Goal: Obtain resource: Download file/media

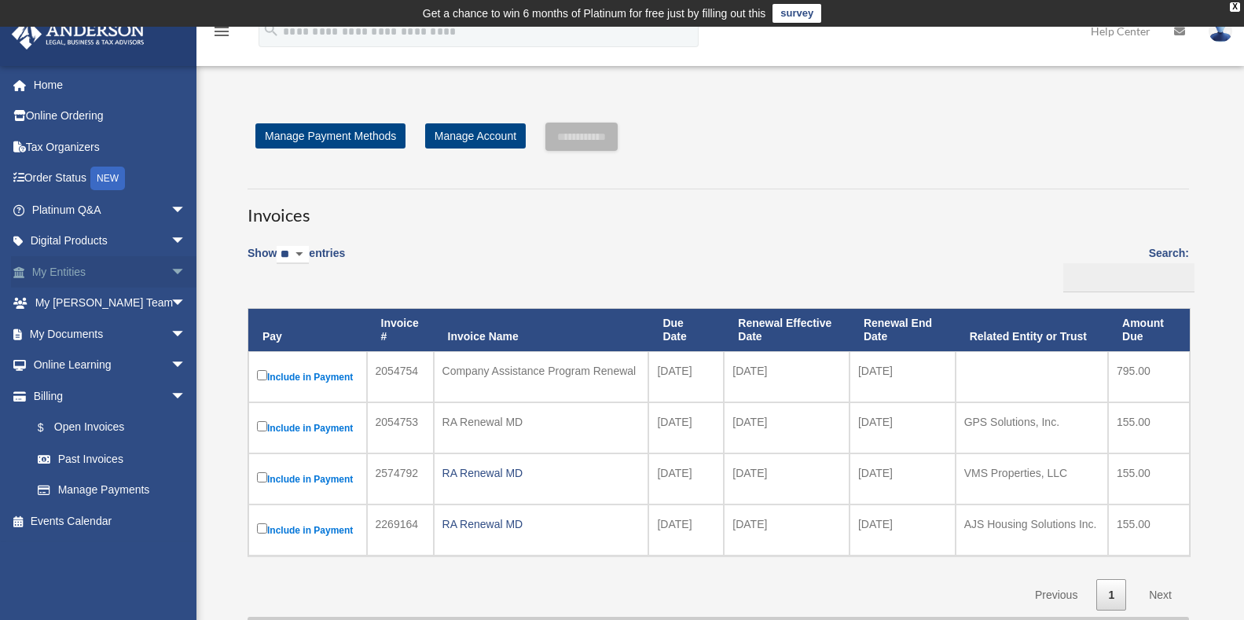
click at [123, 271] on link "My Entities arrow_drop_down" at bounding box center [110, 271] width 199 height 31
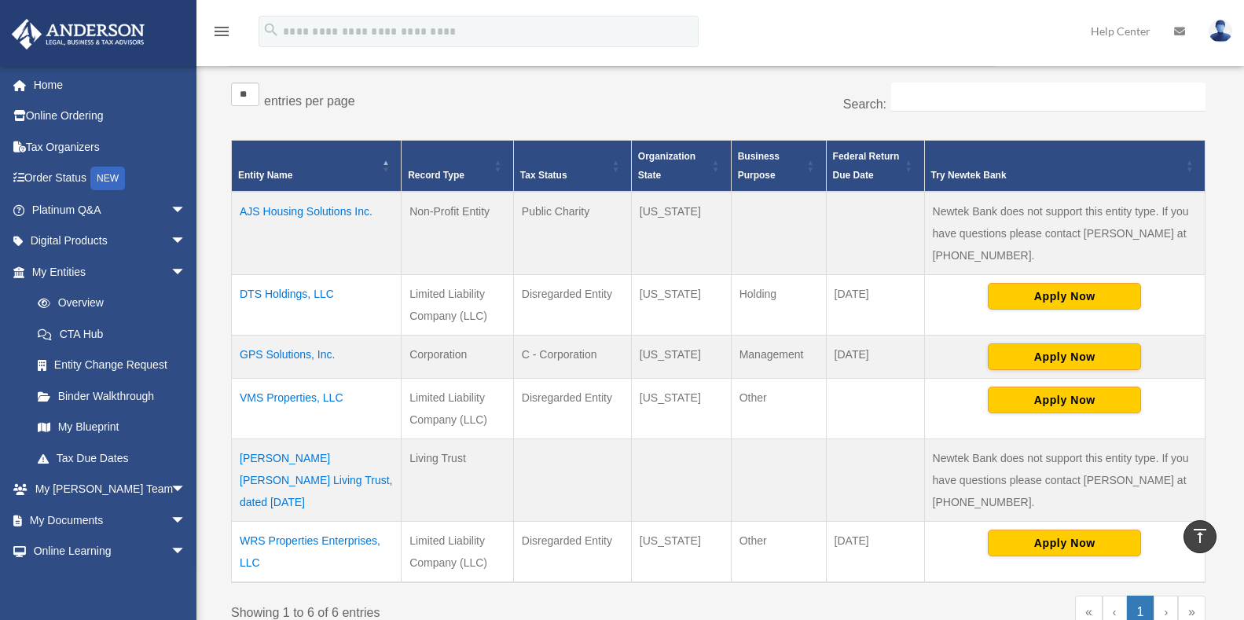
scroll to position [283, 0]
click at [274, 293] on td "DTS Holdings, LLC" at bounding box center [317, 305] width 170 height 61
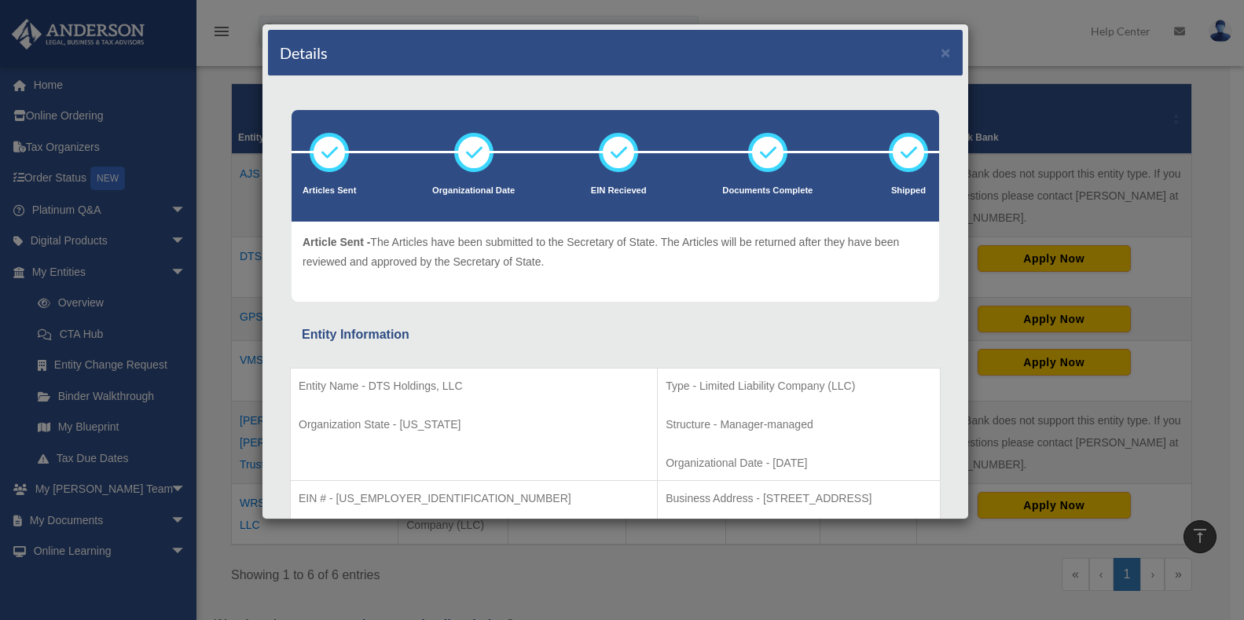
scroll to position [346, 0]
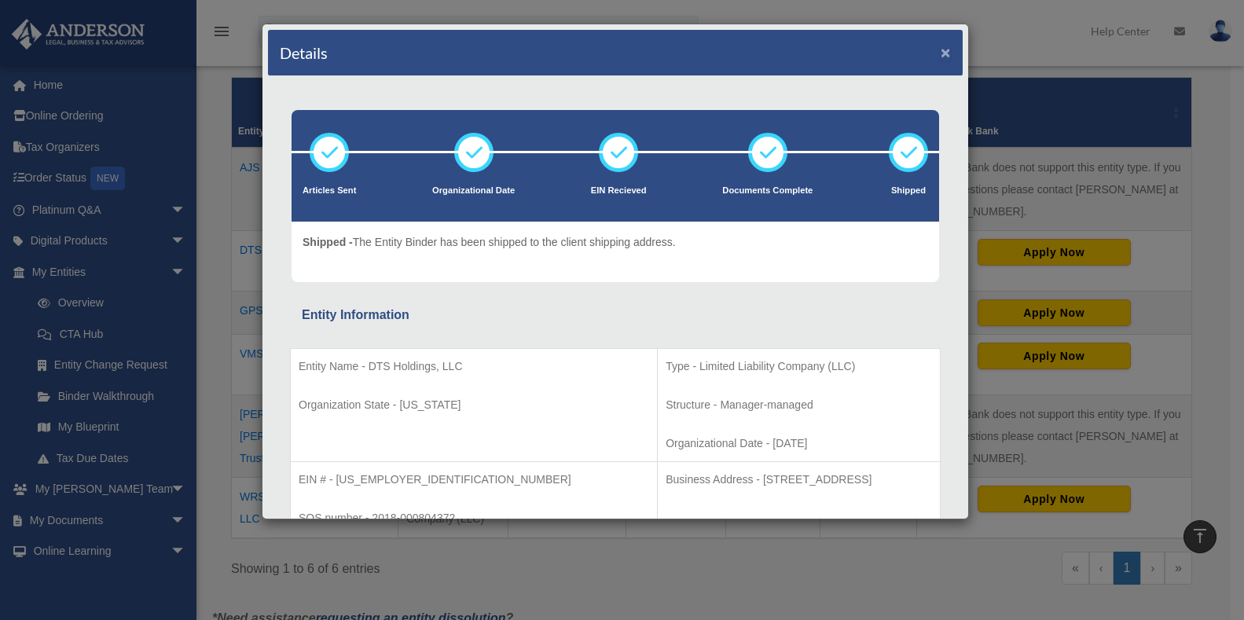
click at [941, 53] on button "×" at bounding box center [946, 52] width 10 height 17
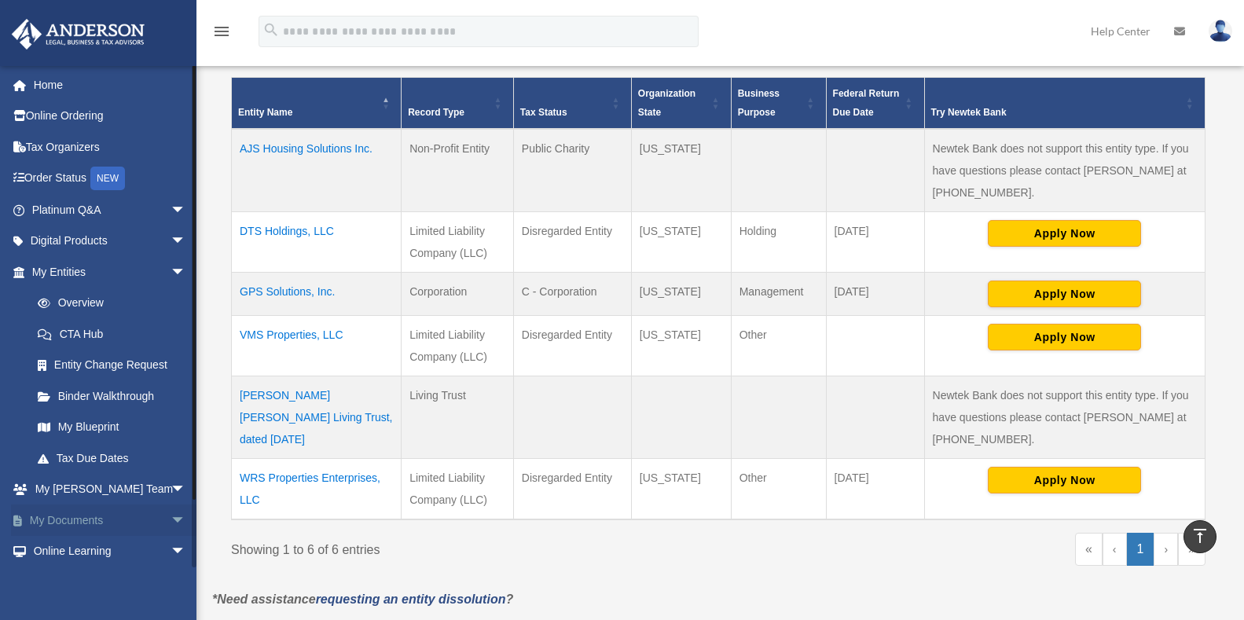
click at [171, 515] on span "arrow_drop_down" at bounding box center [186, 521] width 31 height 32
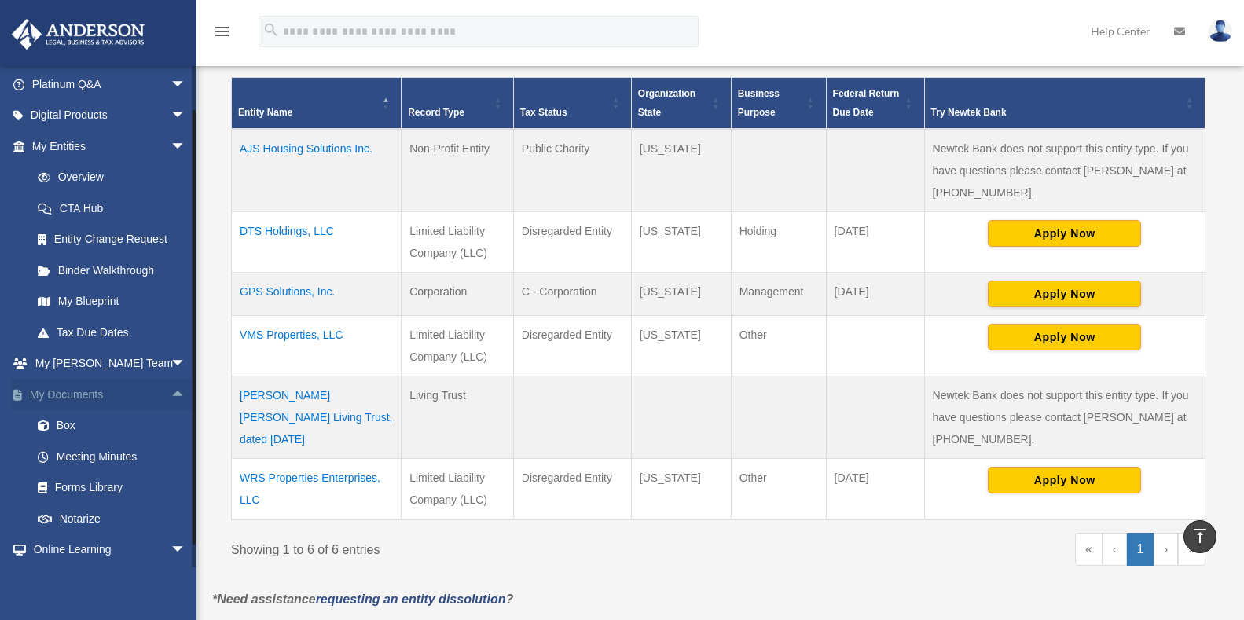
scroll to position [94, 0]
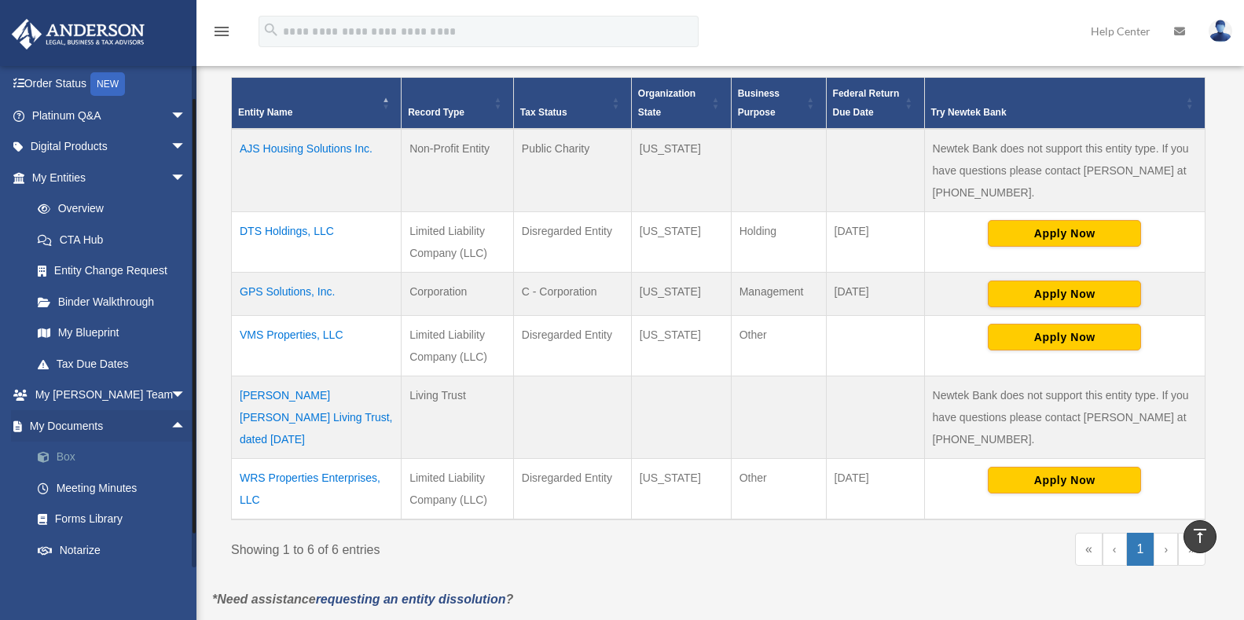
click at [68, 454] on link "Box" at bounding box center [116, 457] width 188 height 31
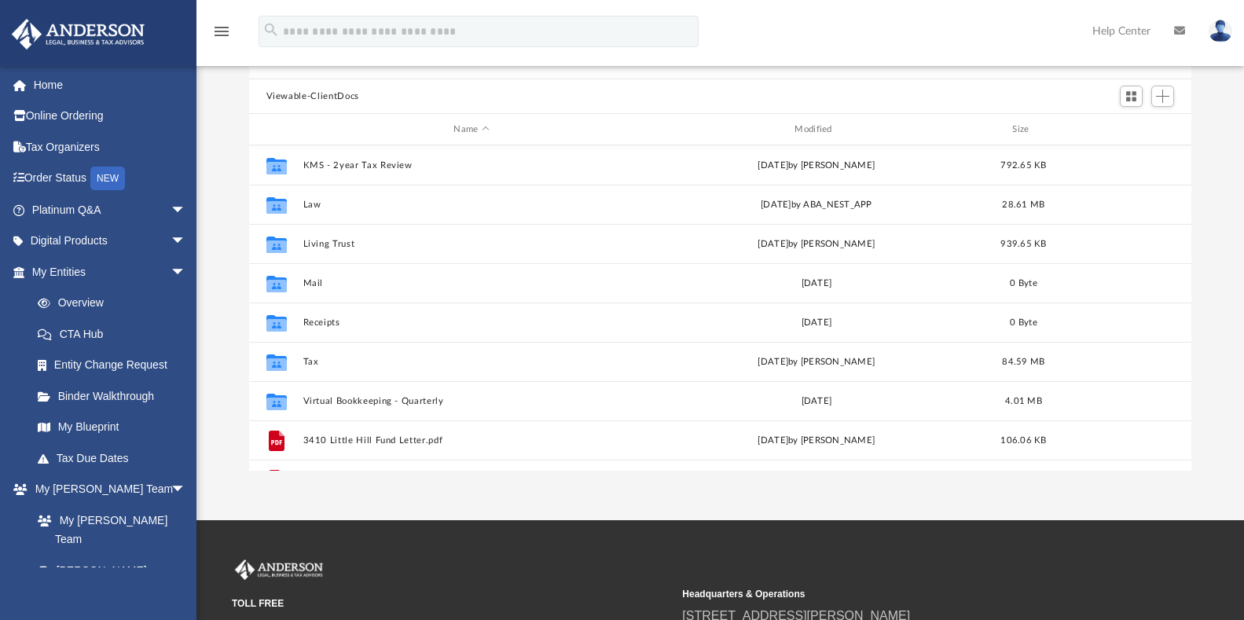
scroll to position [189, 0]
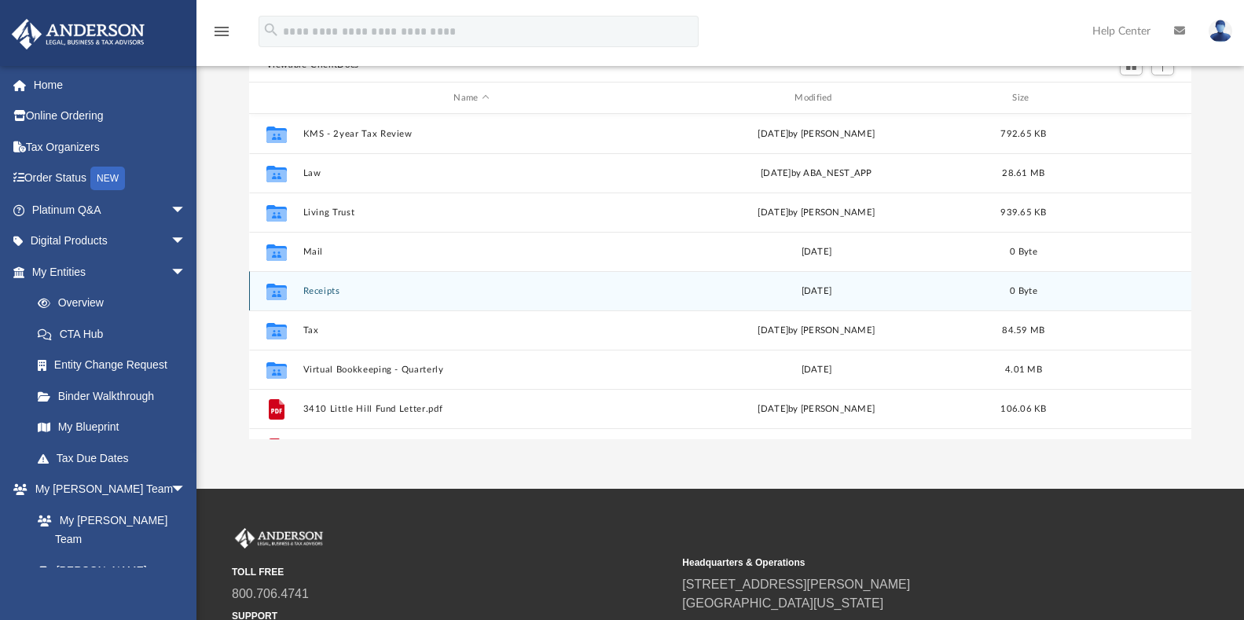
drag, startPoint x: 1237, startPoint y: 117, endPoint x: 1165, endPoint y: 286, distance: 183.8
click at [1180, 160] on div "Difficulty viewing your box folder? You can also access your account directly o…" at bounding box center [720, 188] width 1048 height 502
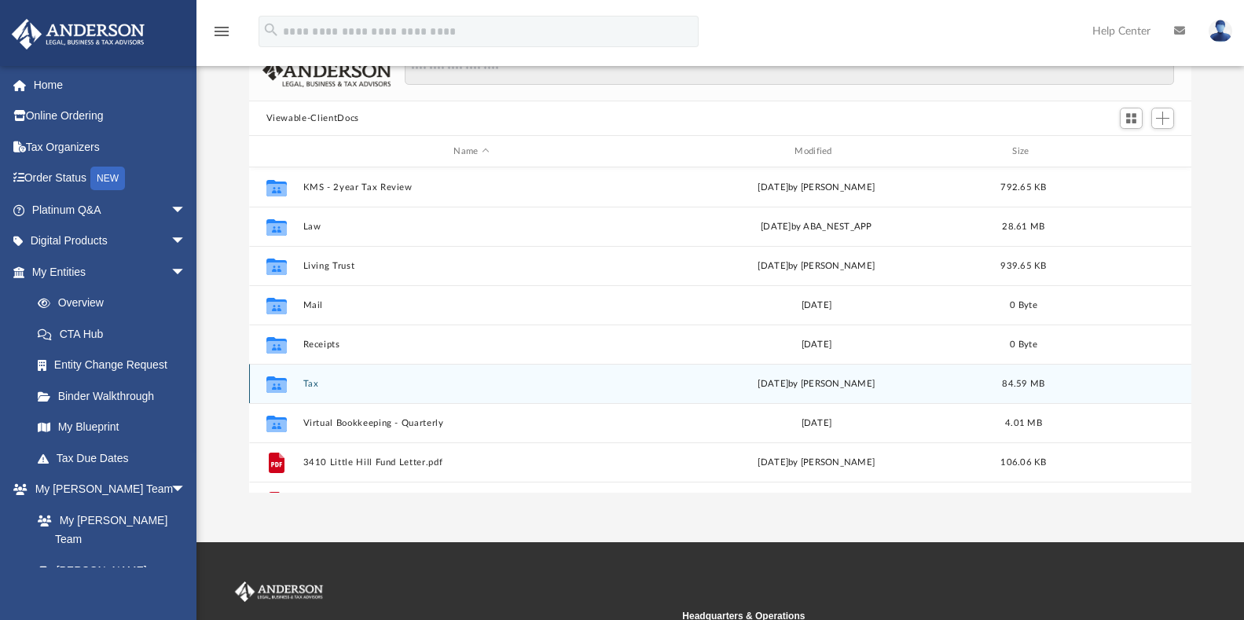
scroll to position [126, 0]
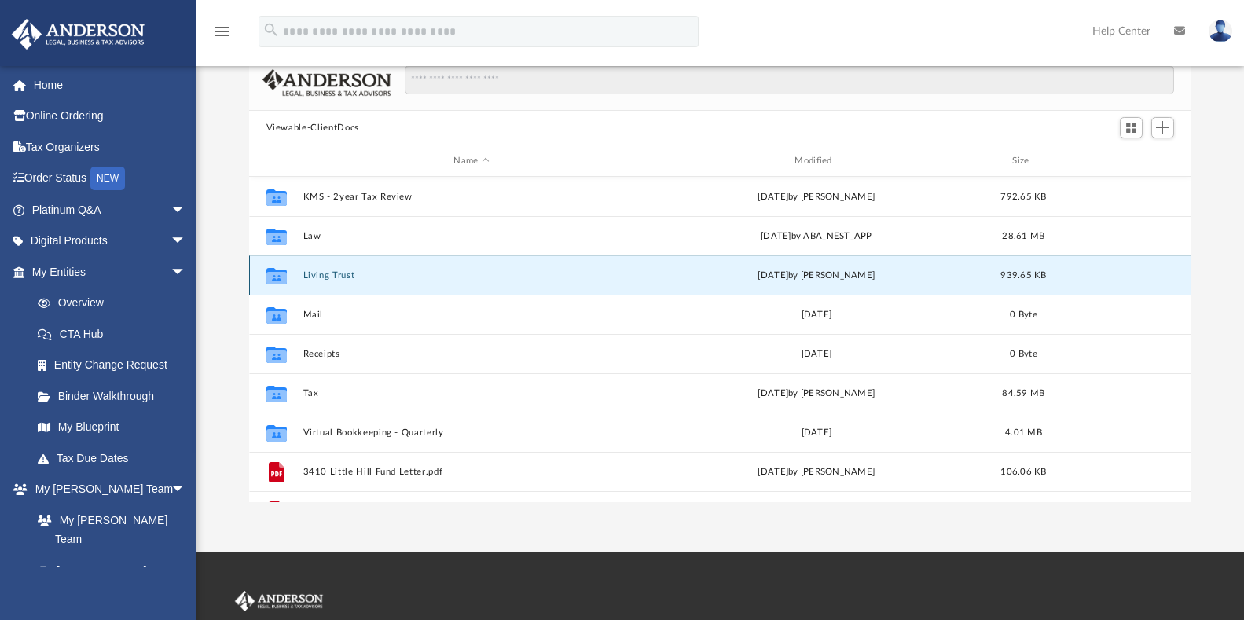
click at [314, 273] on button "Living Trust" at bounding box center [472, 275] width 338 height 10
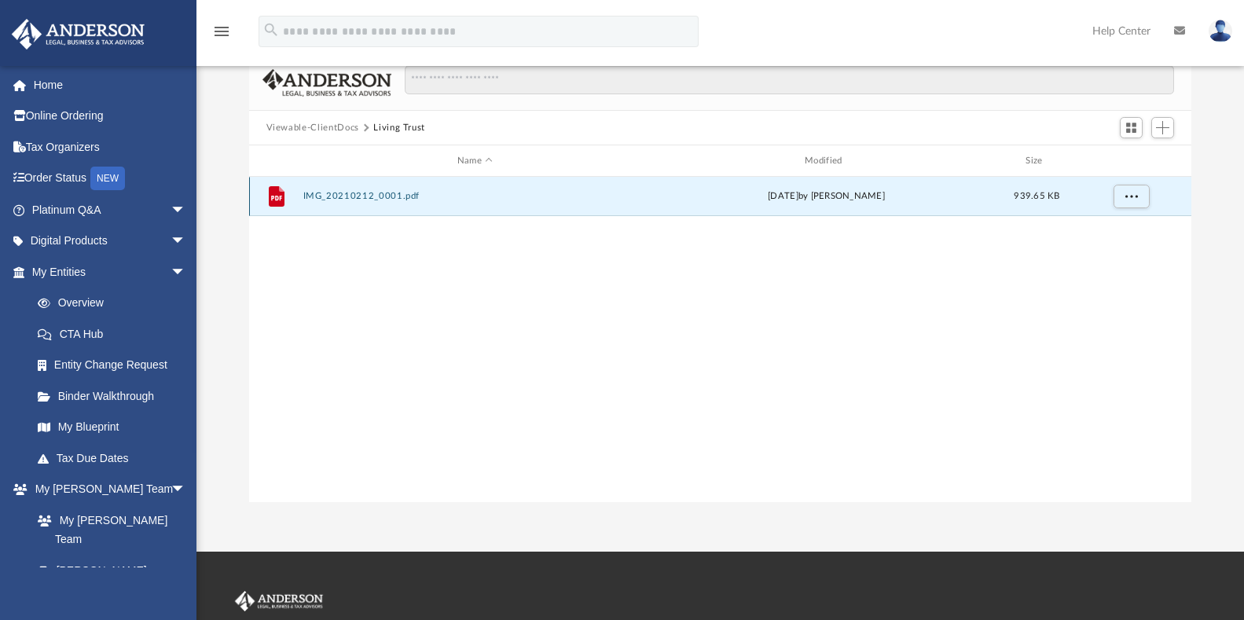
click at [328, 194] on button "IMG_20210212_0001.pdf" at bounding box center [475, 196] width 344 height 10
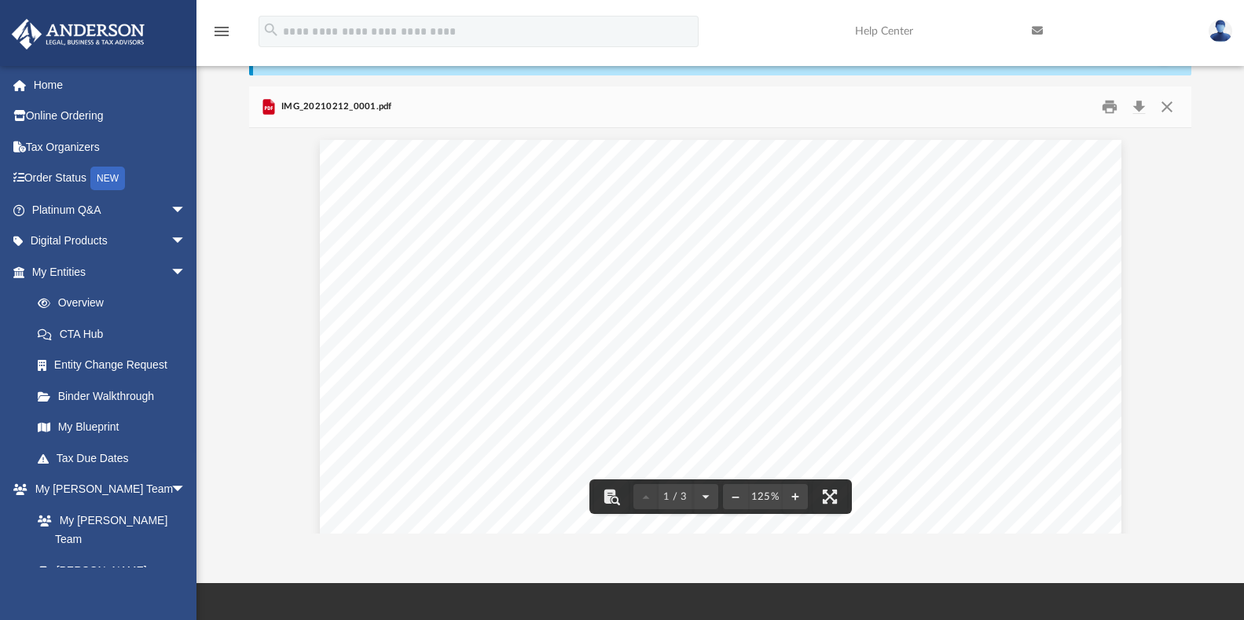
scroll to position [0, 0]
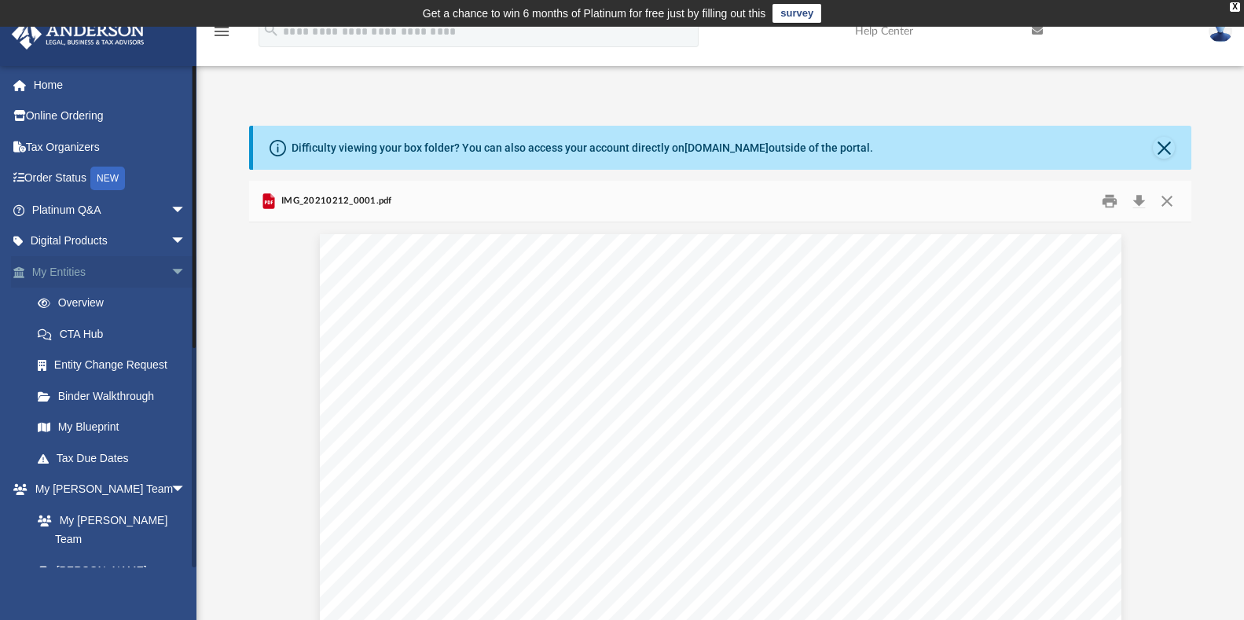
click at [171, 270] on span "arrow_drop_down" at bounding box center [186, 272] width 31 height 32
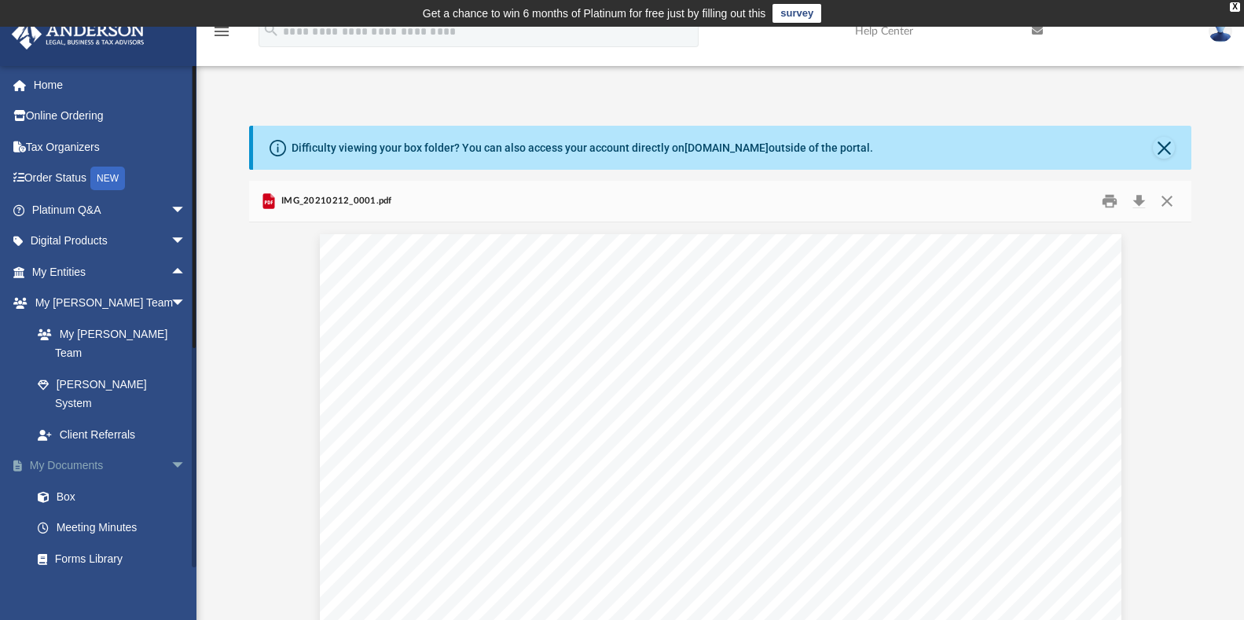
click at [95, 450] on link "My Documents arrow_drop_down" at bounding box center [110, 465] width 199 height 31
click at [99, 543] on link "Forms Library" at bounding box center [116, 558] width 188 height 31
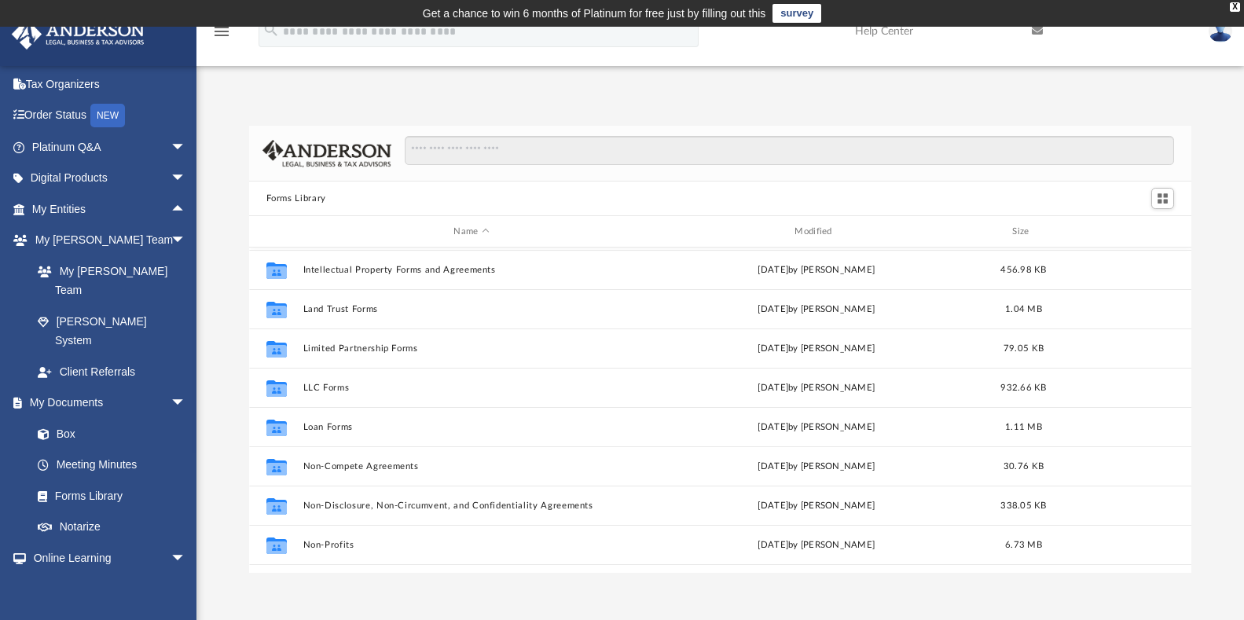
scroll to position [630, 0]
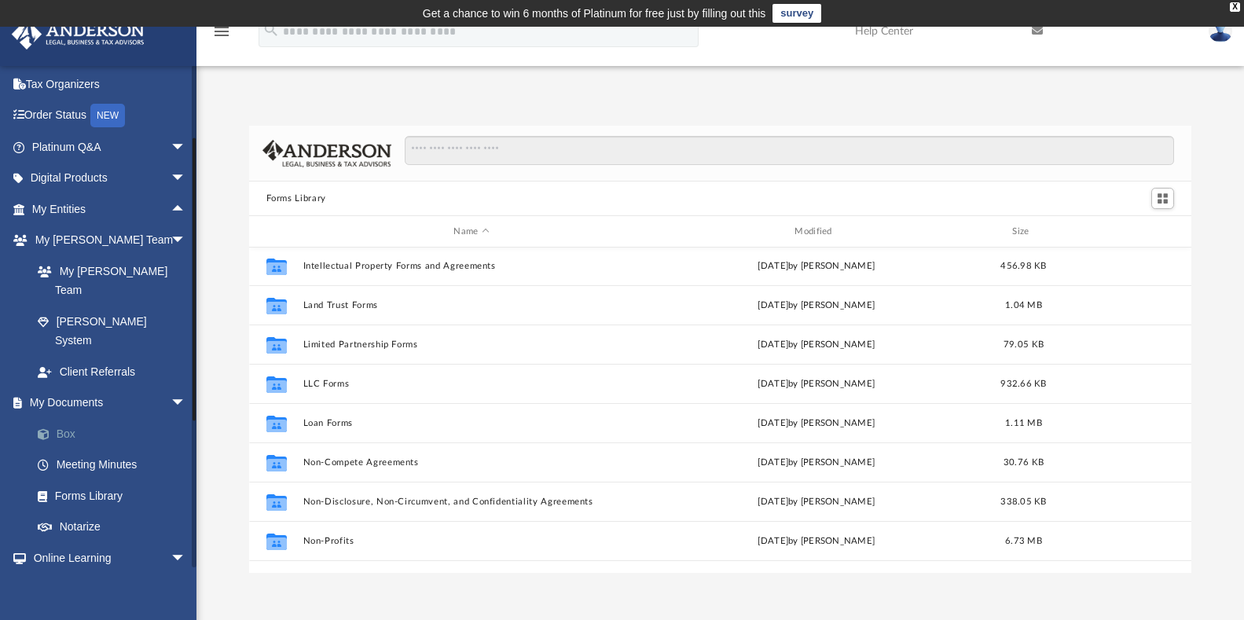
click at [78, 418] on link "Box" at bounding box center [116, 433] width 188 height 31
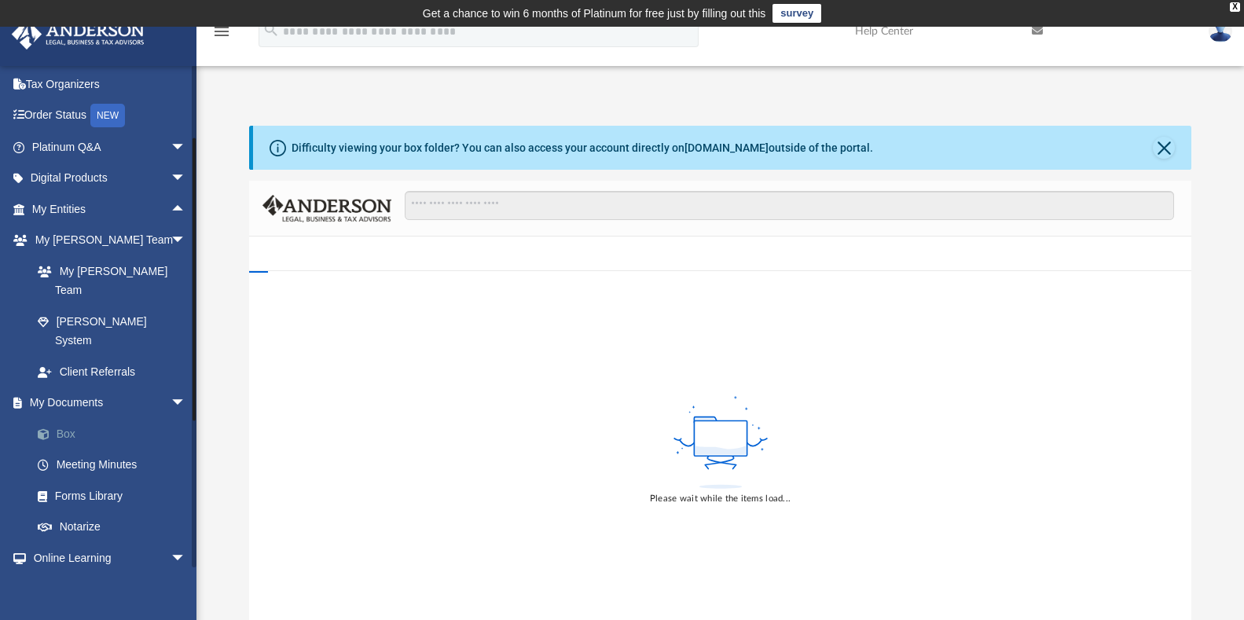
click at [78, 418] on link "Box" at bounding box center [116, 433] width 188 height 31
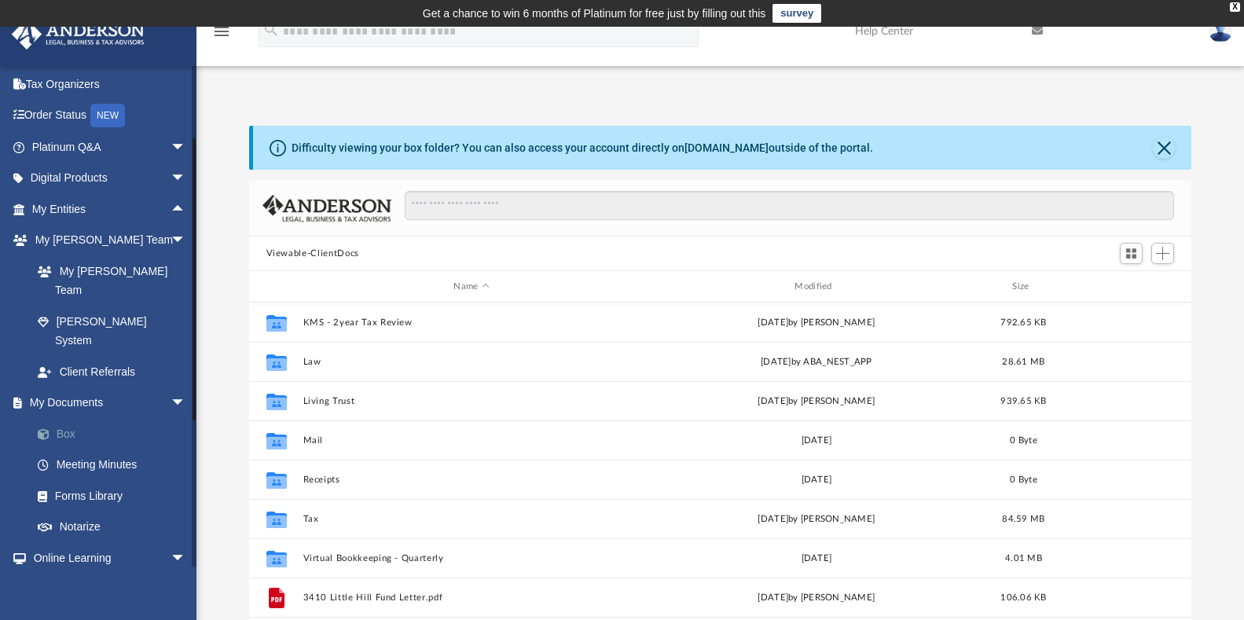
scroll to position [344, 929]
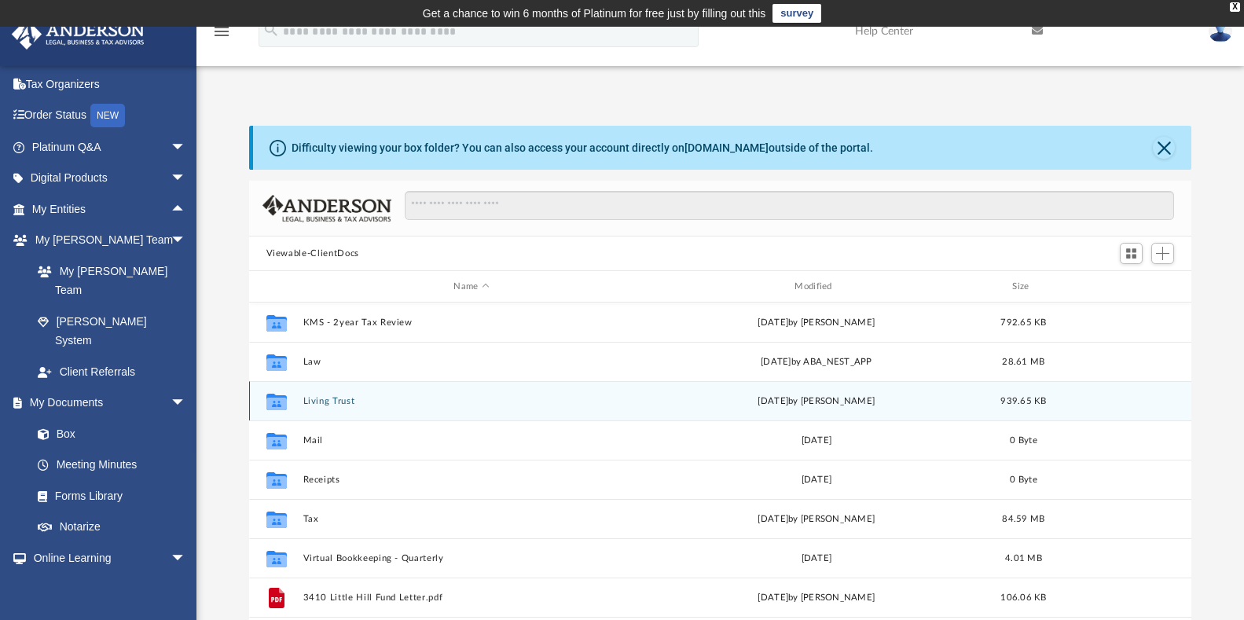
click at [345, 397] on button "Living Trust" at bounding box center [472, 401] width 338 height 10
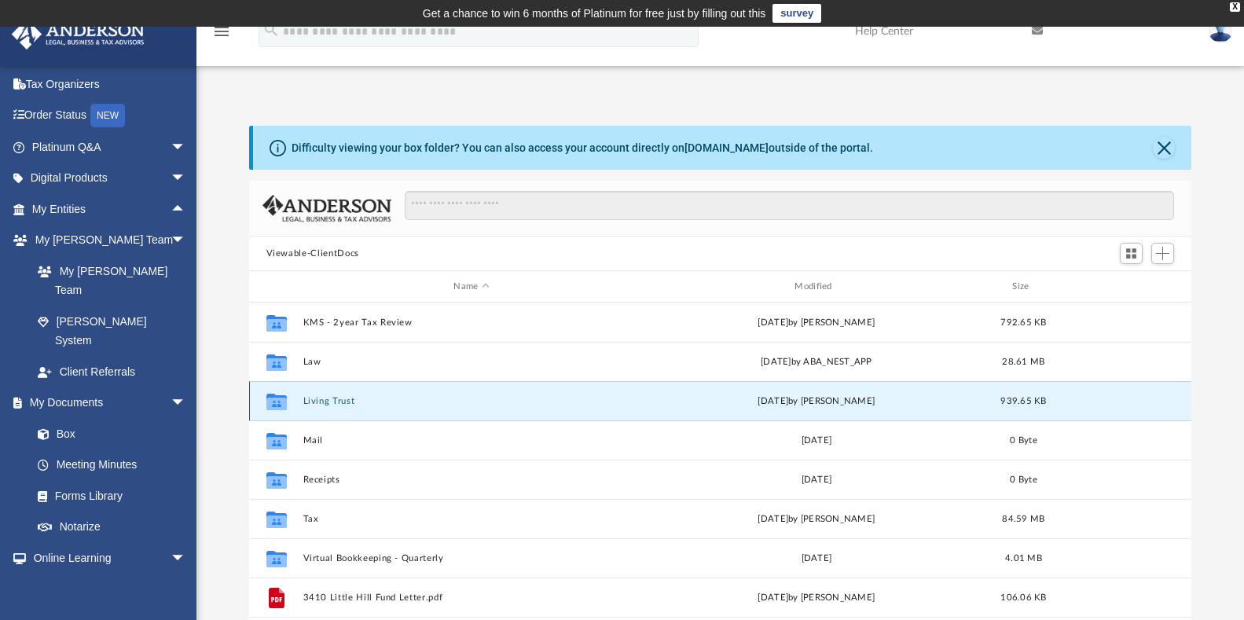
click at [345, 397] on button "Living Trust" at bounding box center [472, 401] width 338 height 10
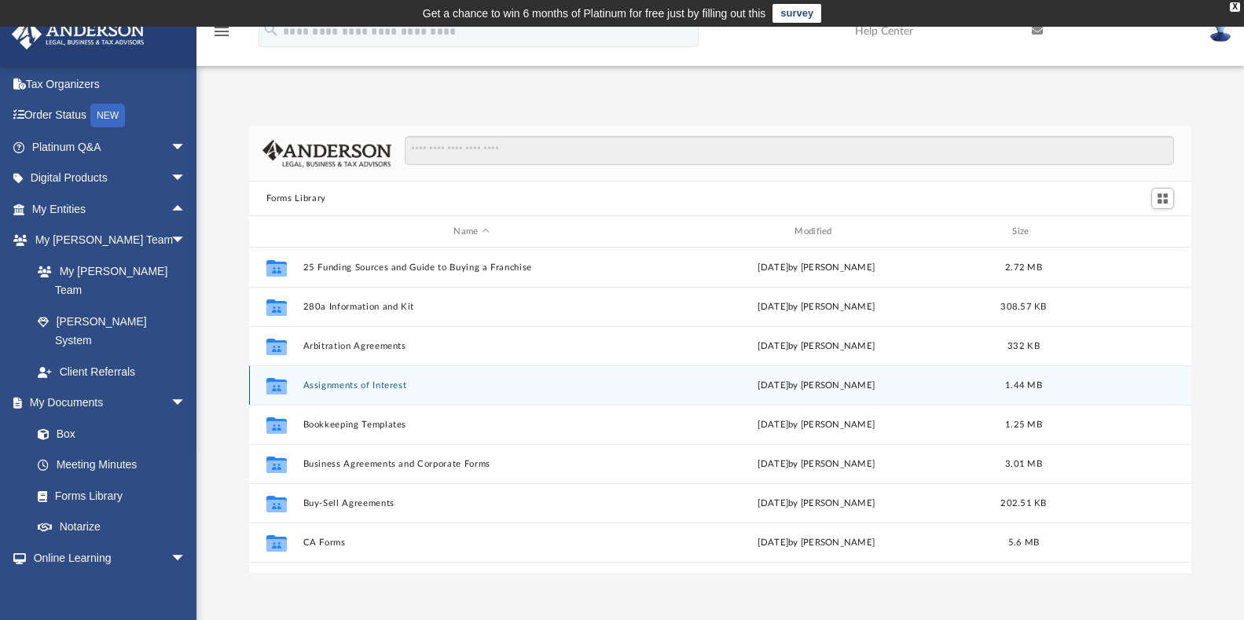
scroll to position [344, 929]
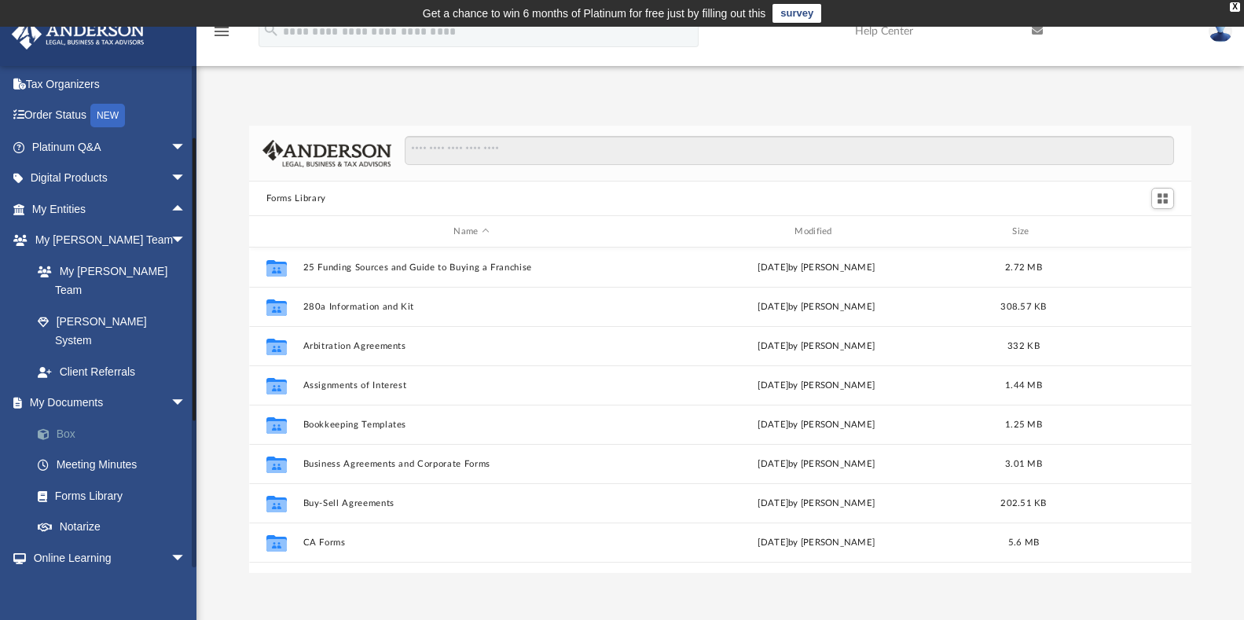
click at [72, 418] on link "Box" at bounding box center [116, 433] width 188 height 31
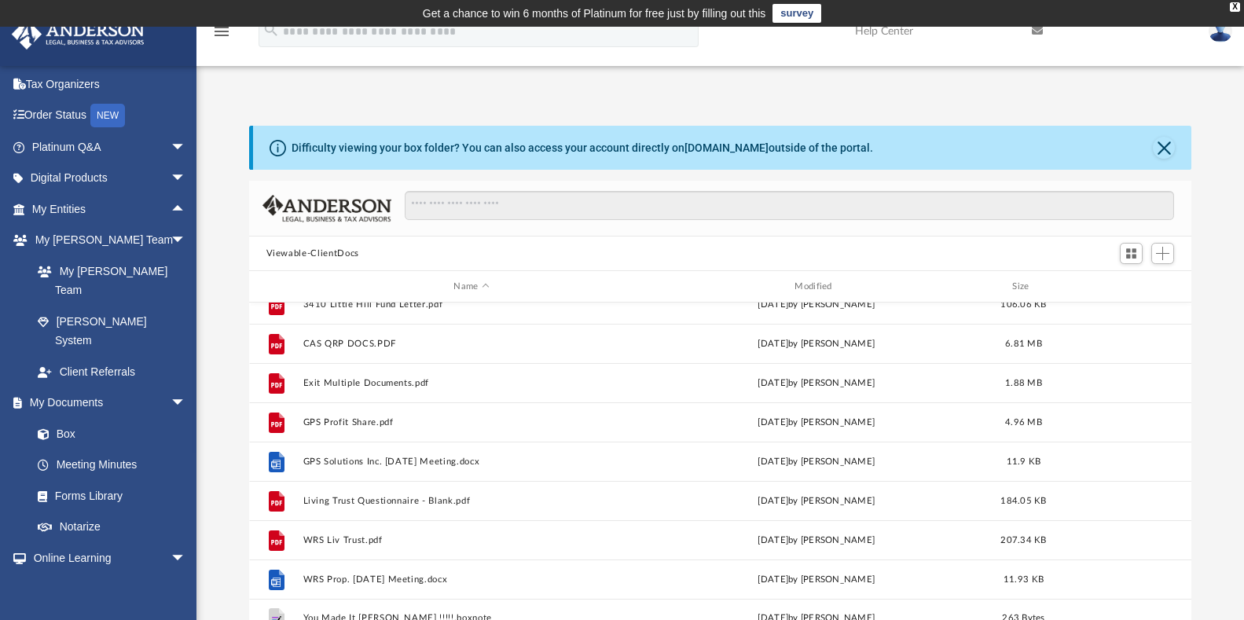
scroll to position [303, 0]
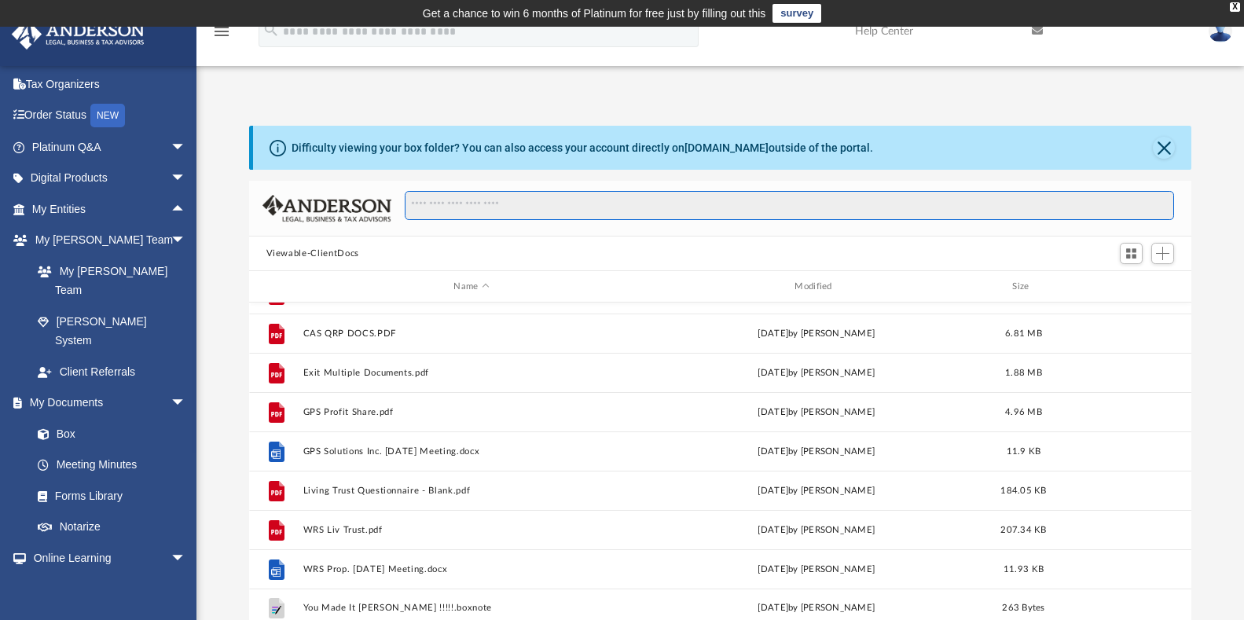
click at [758, 207] on input "Search files and folders" at bounding box center [789, 206] width 769 height 30
click at [748, 201] on input "Search files and folders" at bounding box center [789, 206] width 769 height 30
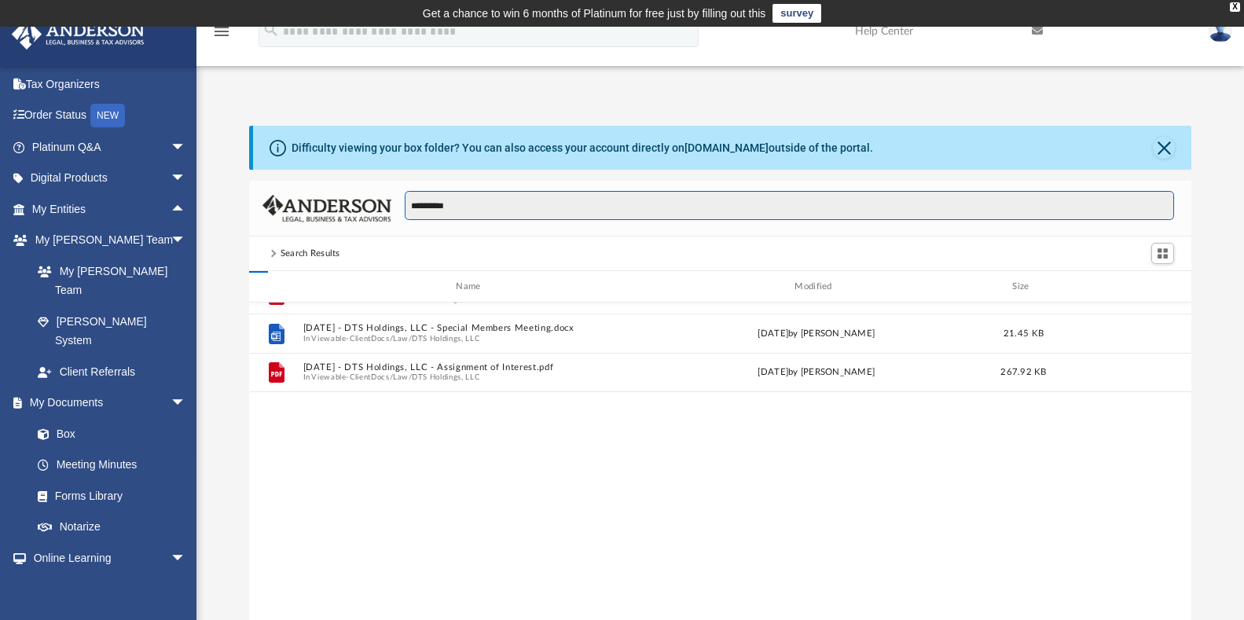
scroll to position [0, 0]
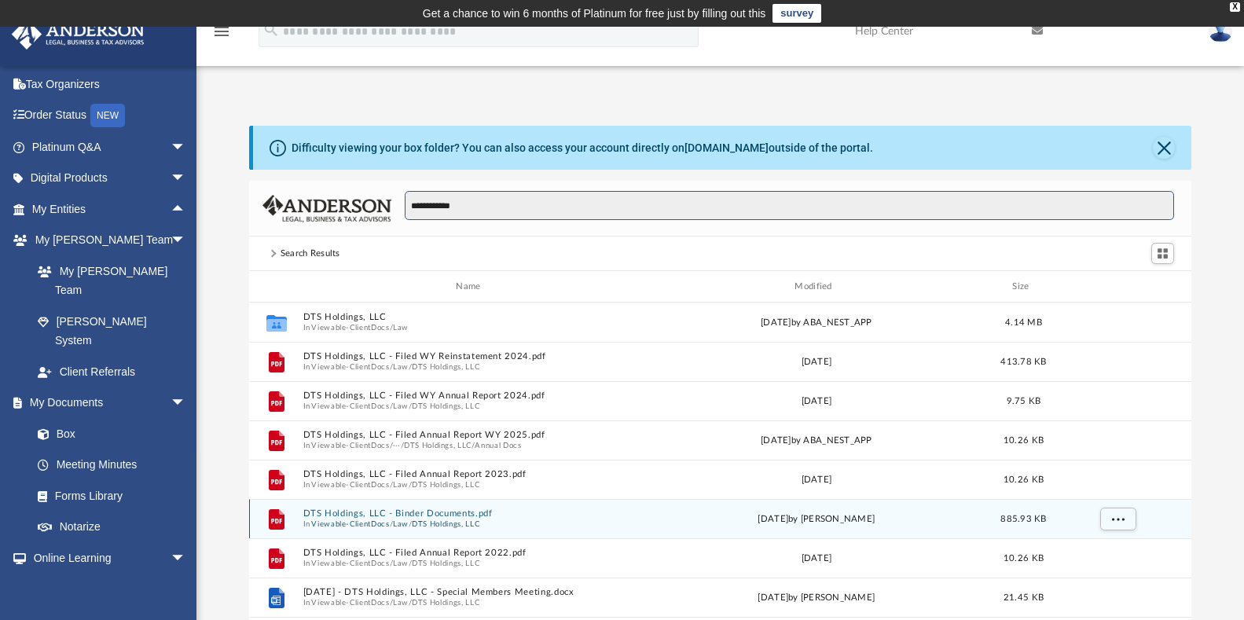
type input "**********"
click at [412, 519] on span "/" at bounding box center [410, 524] width 3 height 10
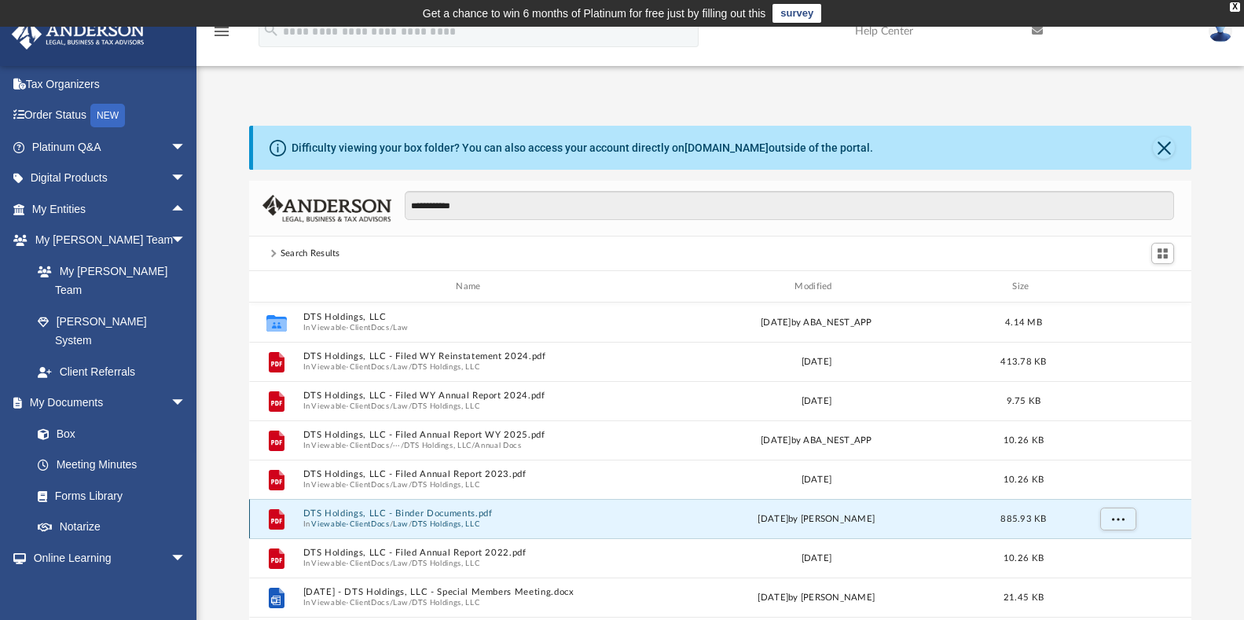
click at [476, 516] on button "DTS Holdings, LLC - Binder Documents.pdf" at bounding box center [472, 513] width 338 height 10
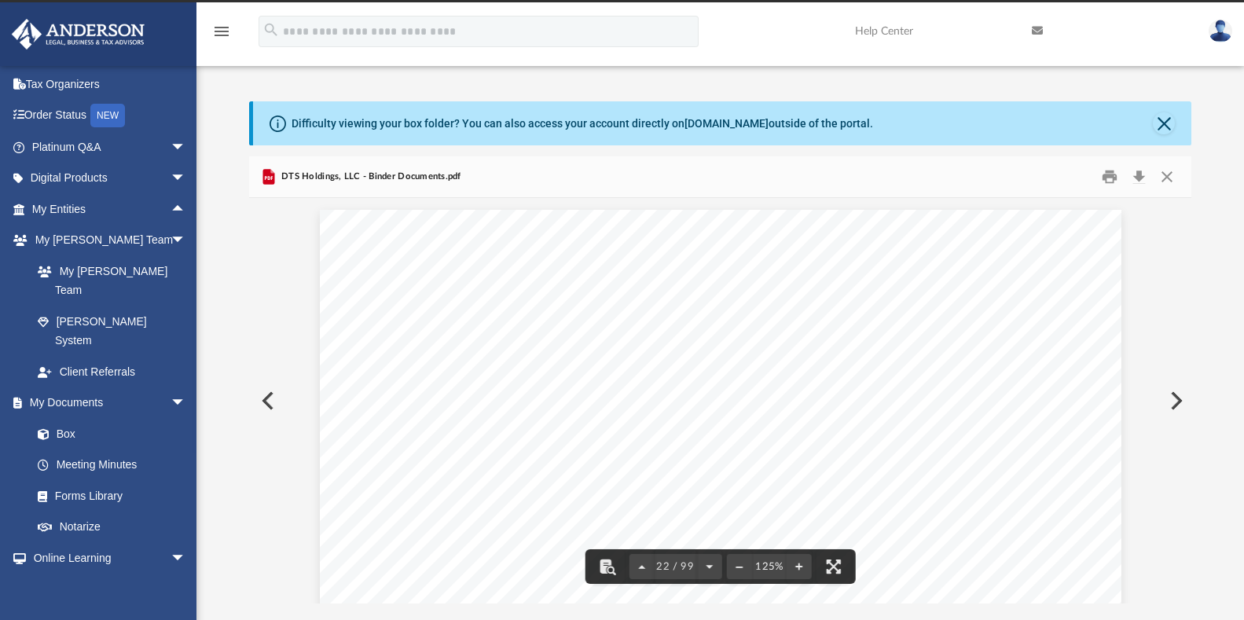
scroll to position [22275, 0]
drag, startPoint x: 942, startPoint y: 455, endPoint x: 680, endPoint y: 542, distance: 276.6
drag, startPoint x: 981, startPoint y: 420, endPoint x: 1132, endPoint y: 224, distance: 247.1
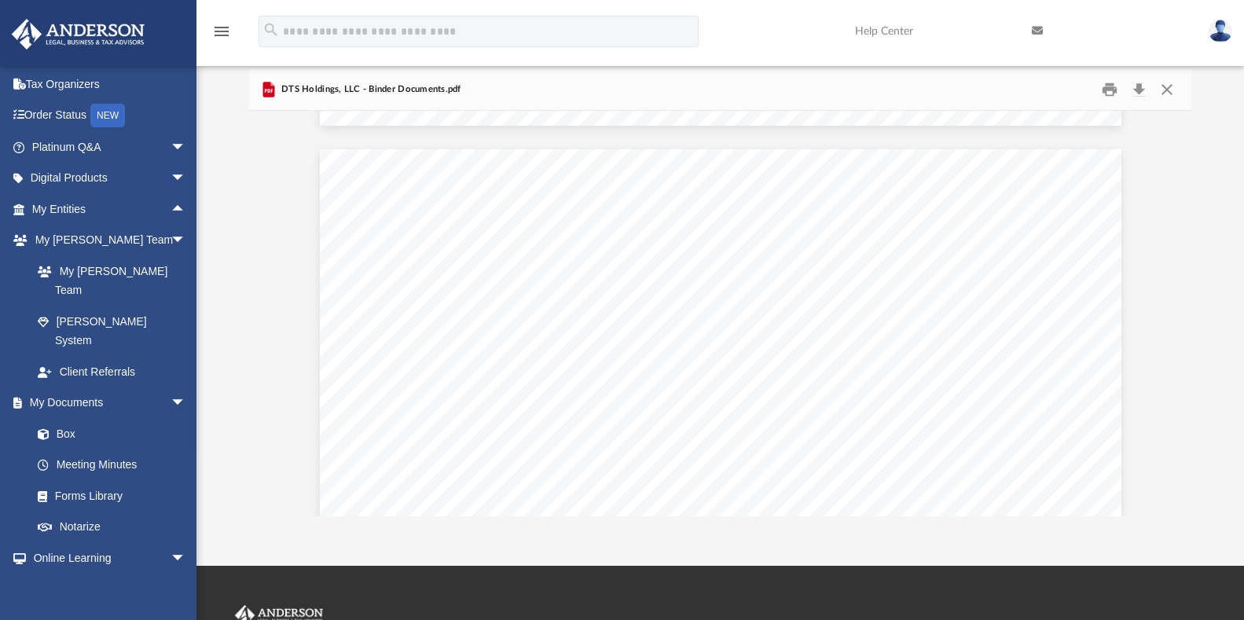
scroll to position [111, 0]
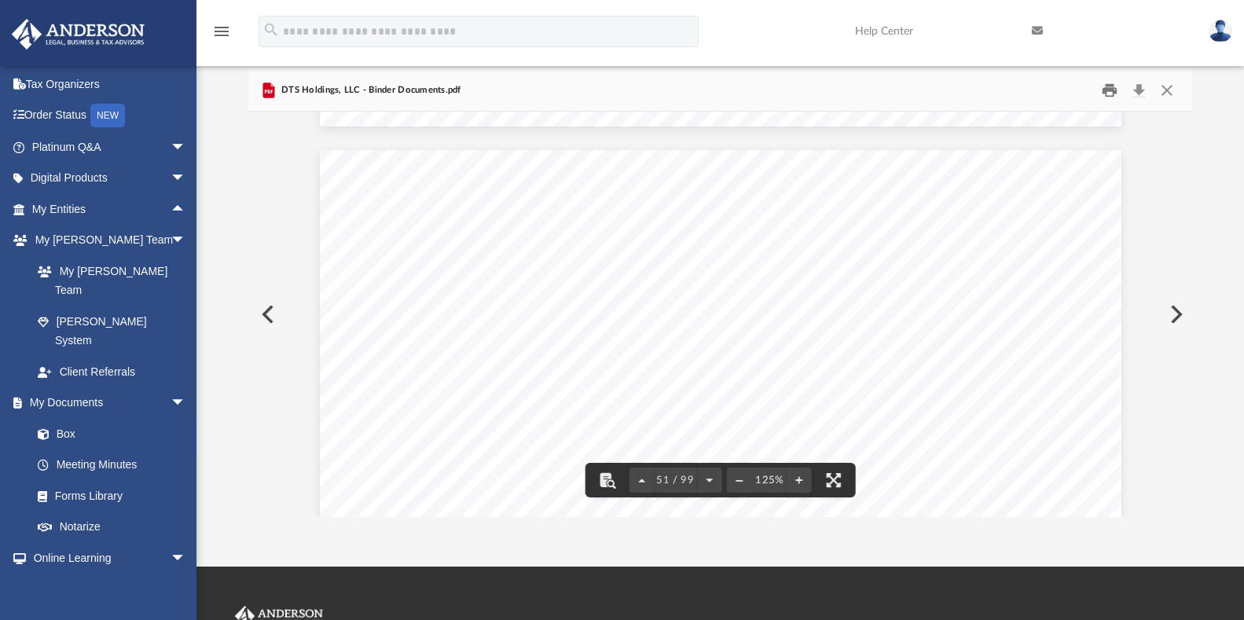
click at [1113, 91] on button "Print" at bounding box center [1109, 91] width 31 height 24
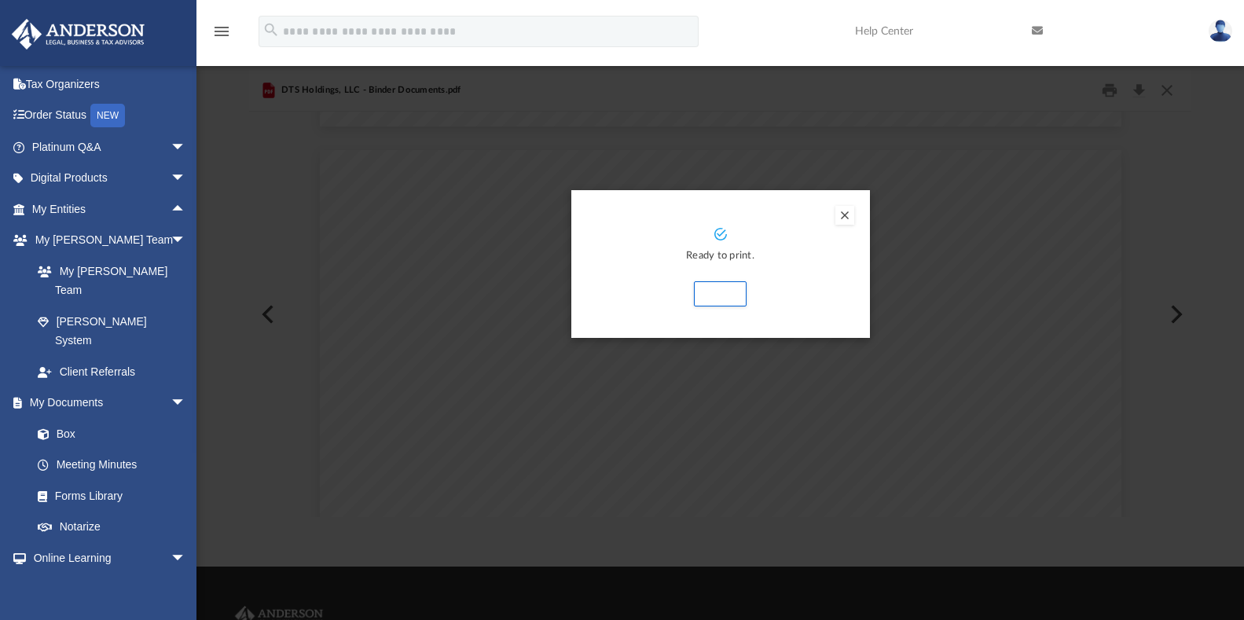
click at [847, 212] on button "Preview" at bounding box center [844, 215] width 19 height 19
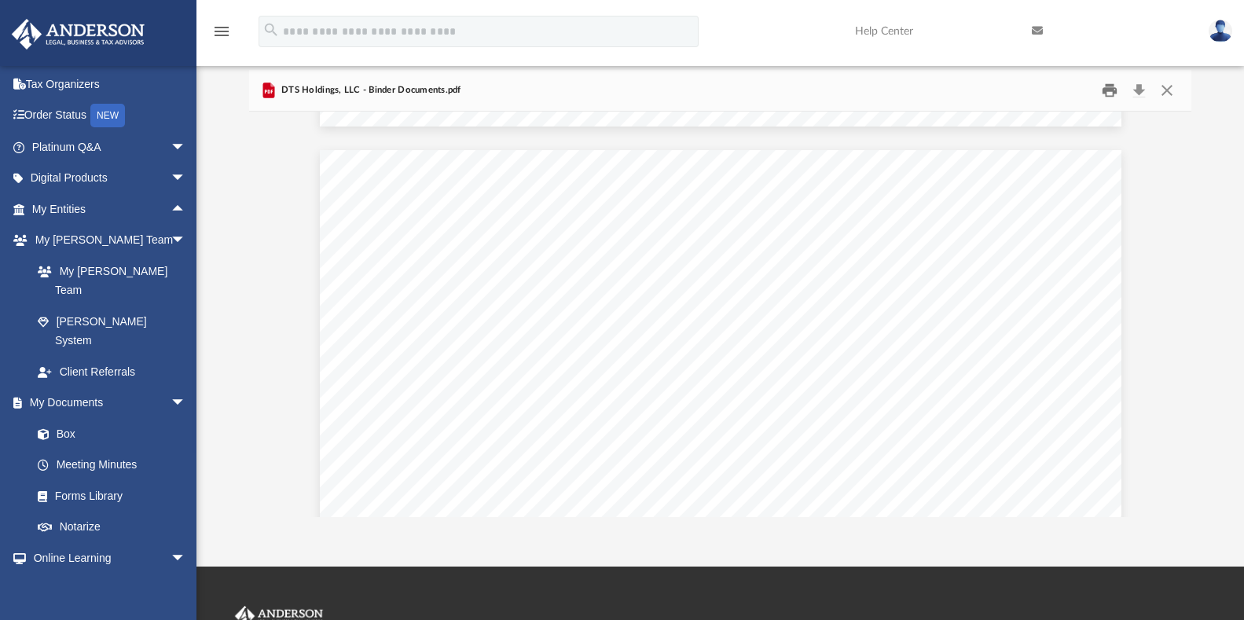
click at [1114, 88] on button "Print" at bounding box center [1109, 91] width 31 height 24
